Goal: Transaction & Acquisition: Purchase product/service

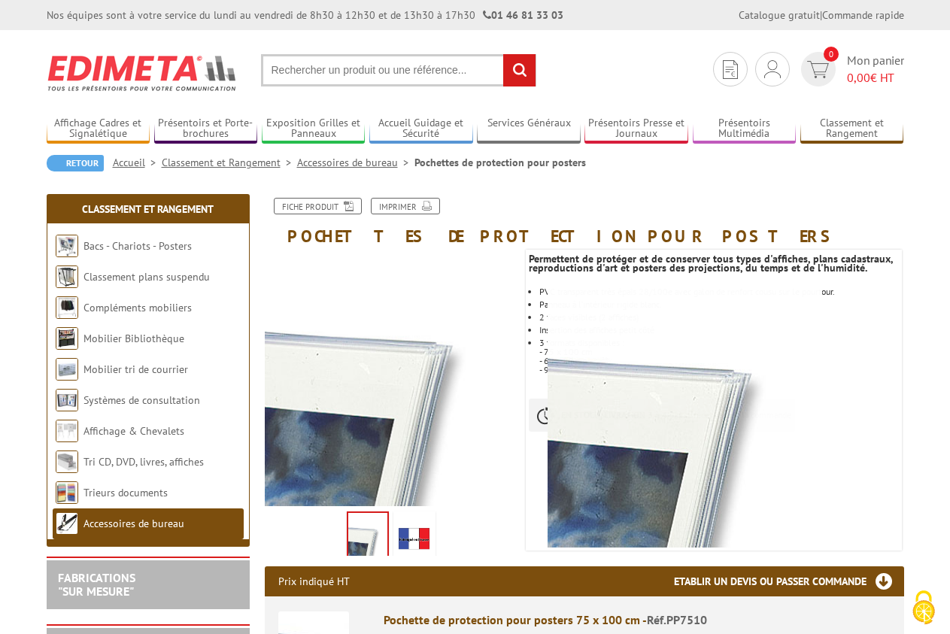
click at [399, 533] on img at bounding box center [414, 537] width 36 height 47
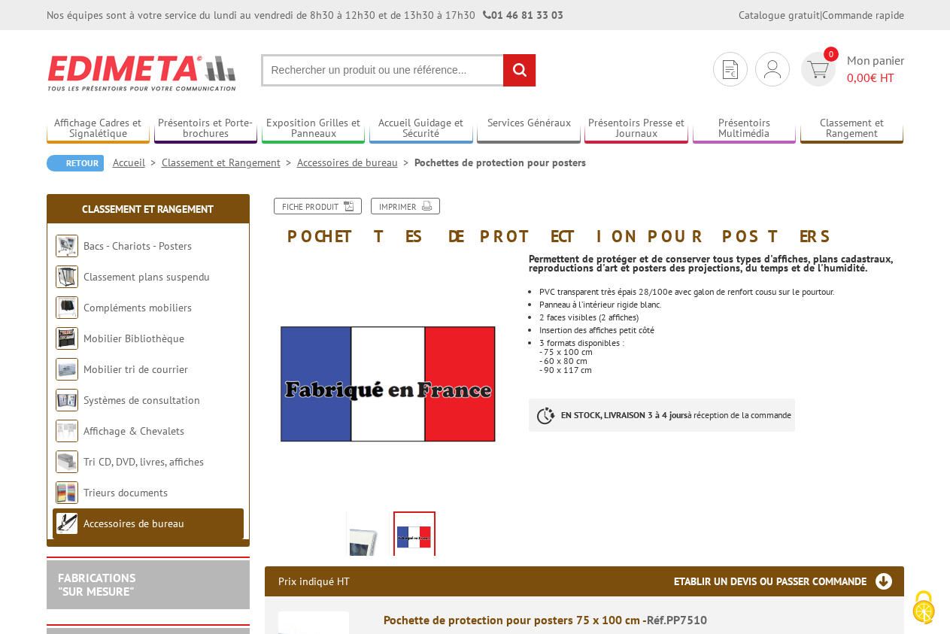
click at [369, 534] on img at bounding box center [368, 537] width 36 height 47
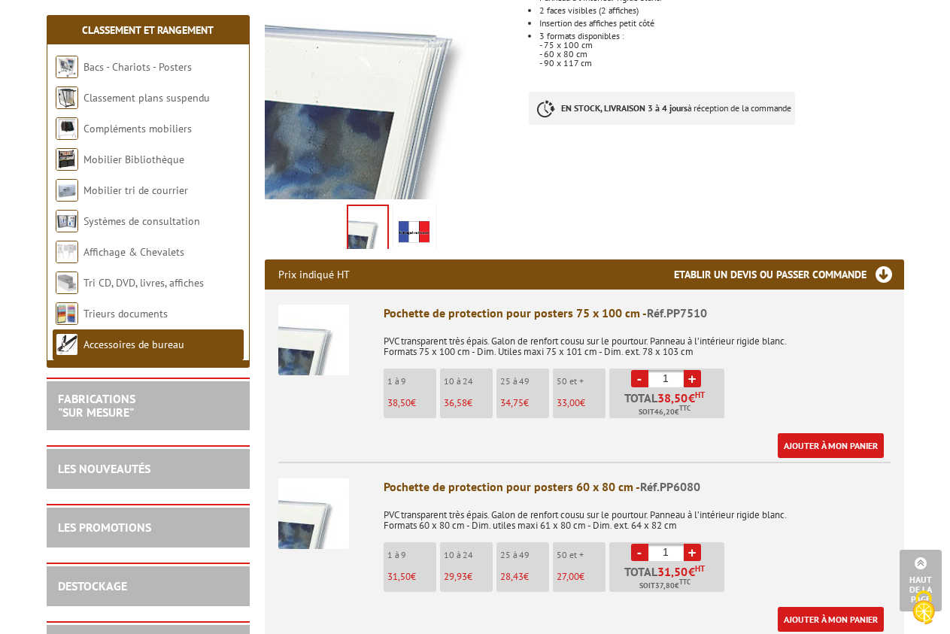
scroll to position [614, 0]
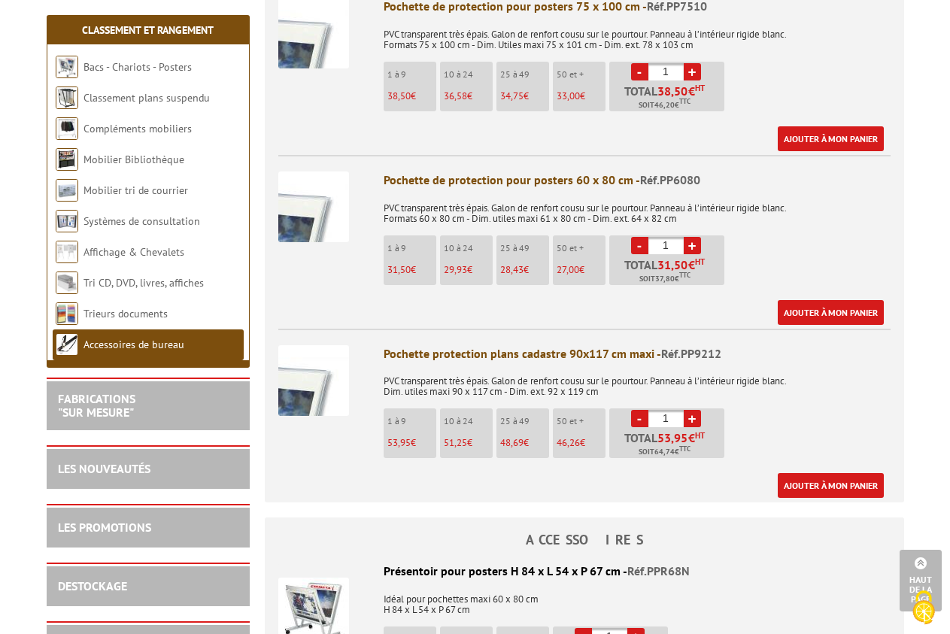
click at [691, 247] on link "+" at bounding box center [692, 245] width 17 height 17
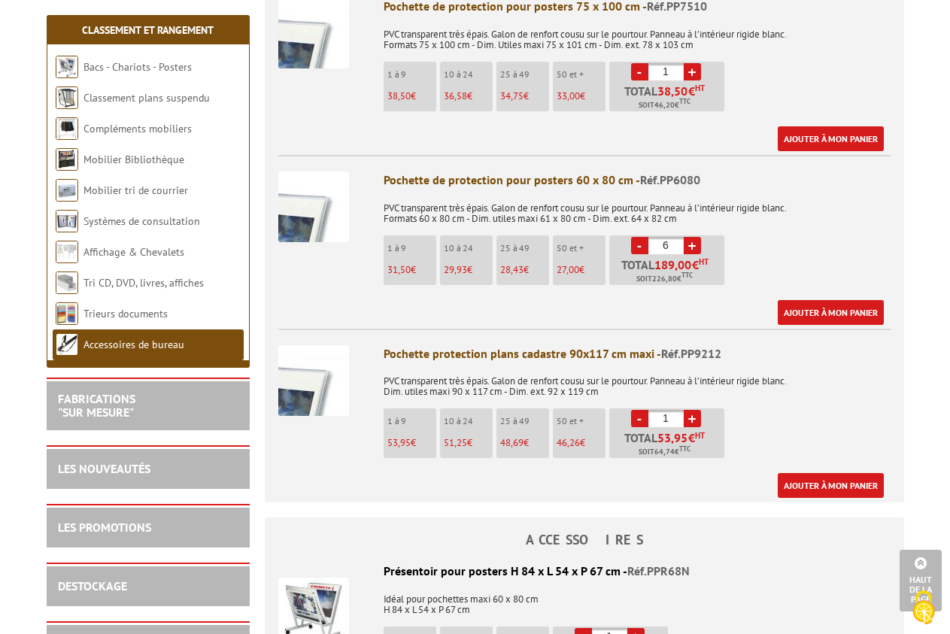
click at [691, 247] on link "+" at bounding box center [692, 245] width 17 height 17
click at [629, 242] on li "- 9 + Total 283,50 € HT Soit 340,20 € TTC" at bounding box center [666, 260] width 115 height 50
click at [634, 244] on link "-" at bounding box center [639, 245] width 17 height 17
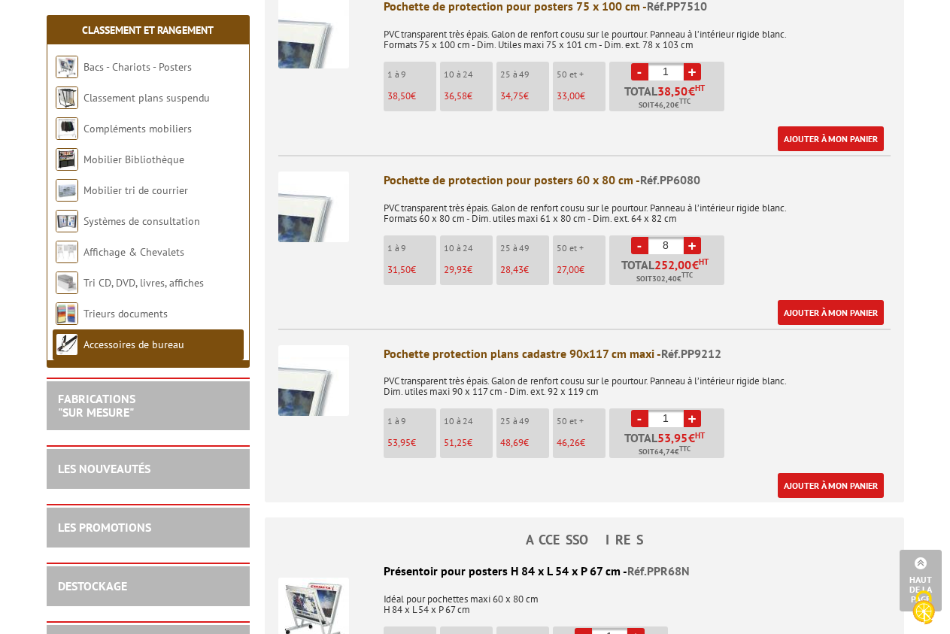
click at [634, 244] on link "-" at bounding box center [639, 245] width 17 height 17
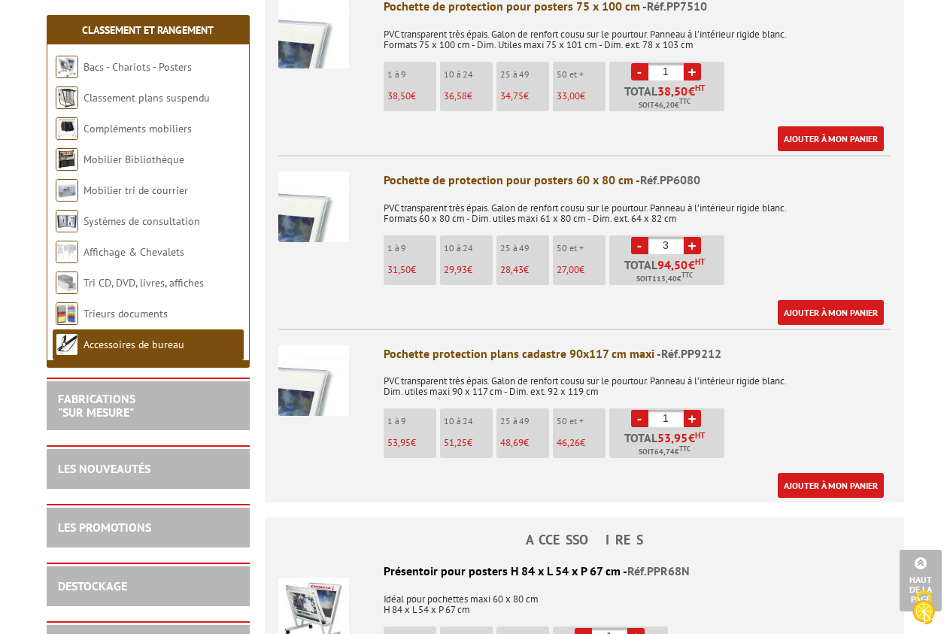
click at [634, 244] on link "-" at bounding box center [639, 245] width 17 height 17
click at [633, 244] on link "-" at bounding box center [639, 245] width 17 height 17
type input "1"
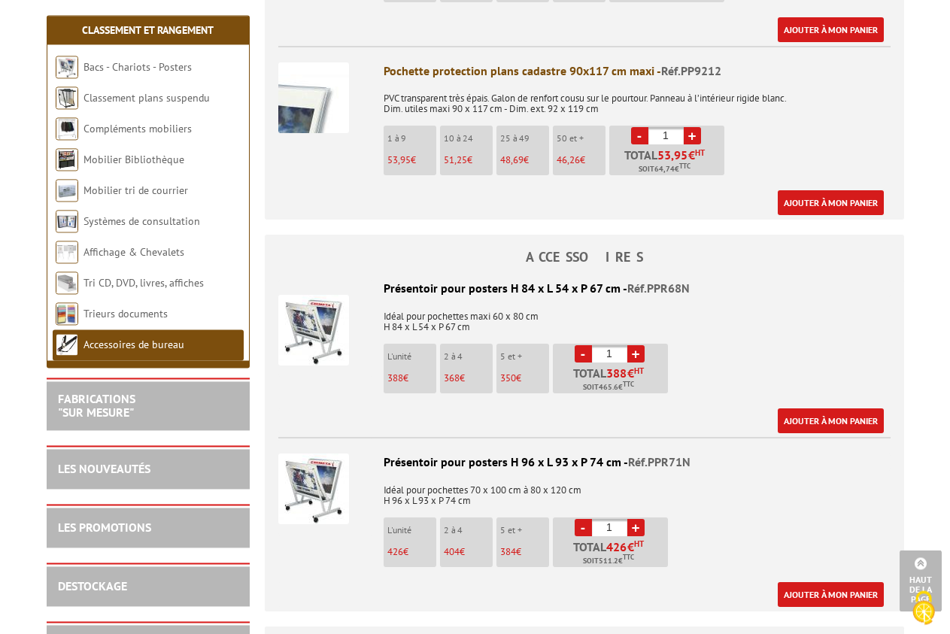
scroll to position [920, 0]
